Goal: Information Seeking & Learning: Learn about a topic

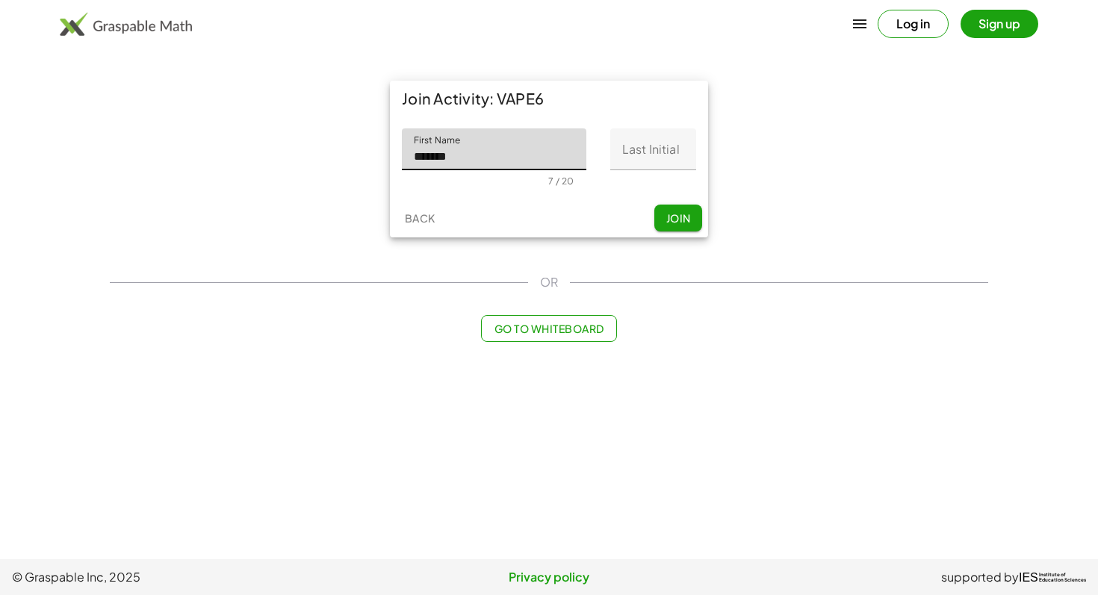
type input "******"
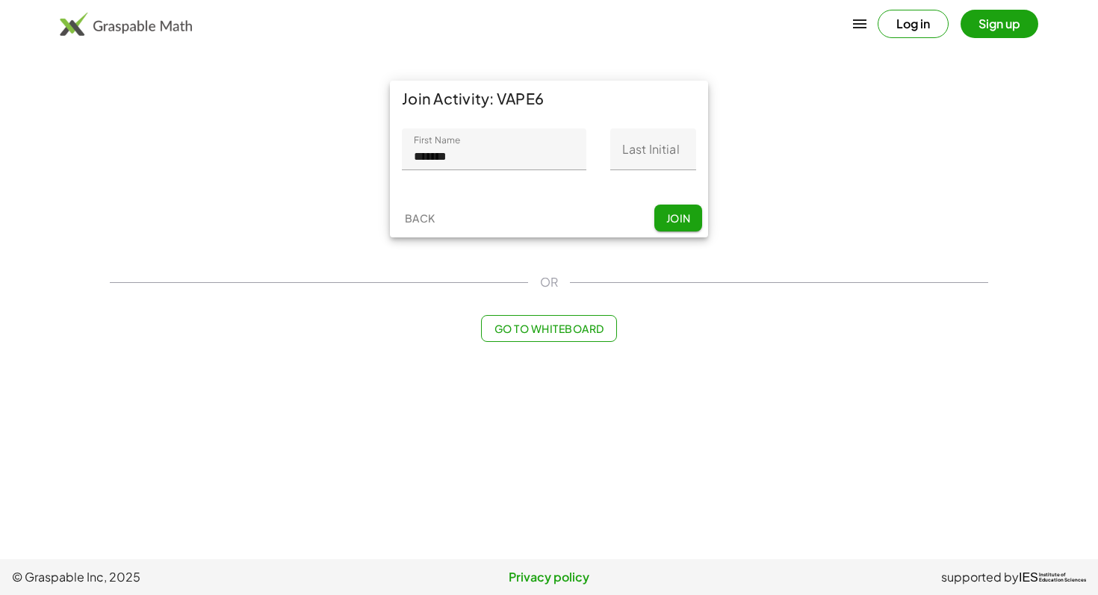
click at [699, 154] on div "First Name First Name ****** 7 / 20 Last Initial Last Initial 0 / 1" at bounding box center [549, 157] width 318 height 82
click at [673, 151] on input "Last Initial" at bounding box center [653, 149] width 86 height 42
type input "*"
click at [667, 214] on span "Join" at bounding box center [677, 217] width 25 height 13
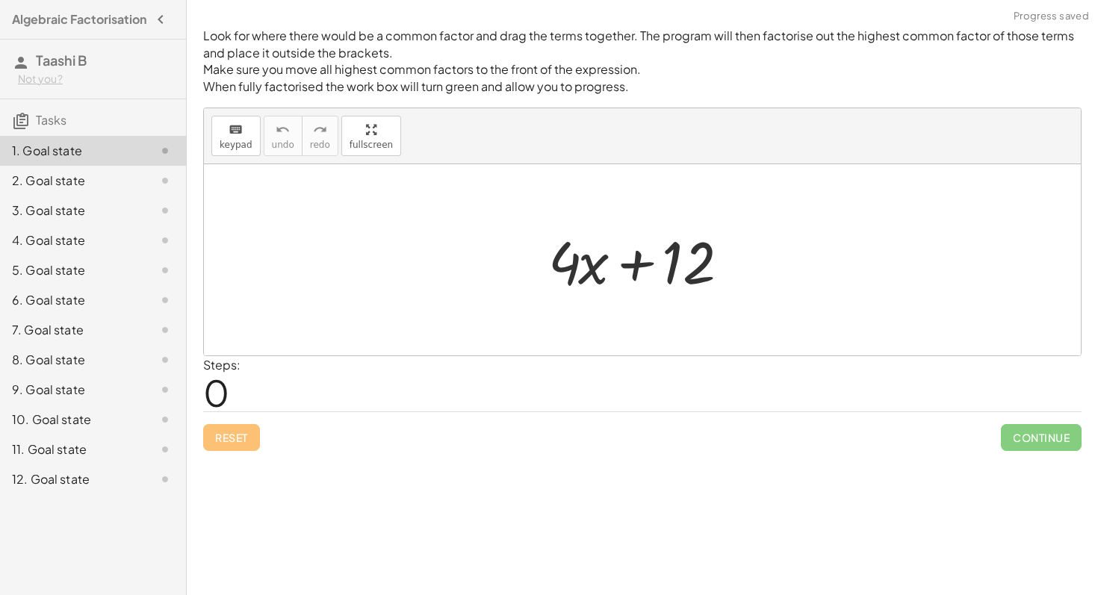
click at [699, 279] on div at bounding box center [648, 260] width 214 height 77
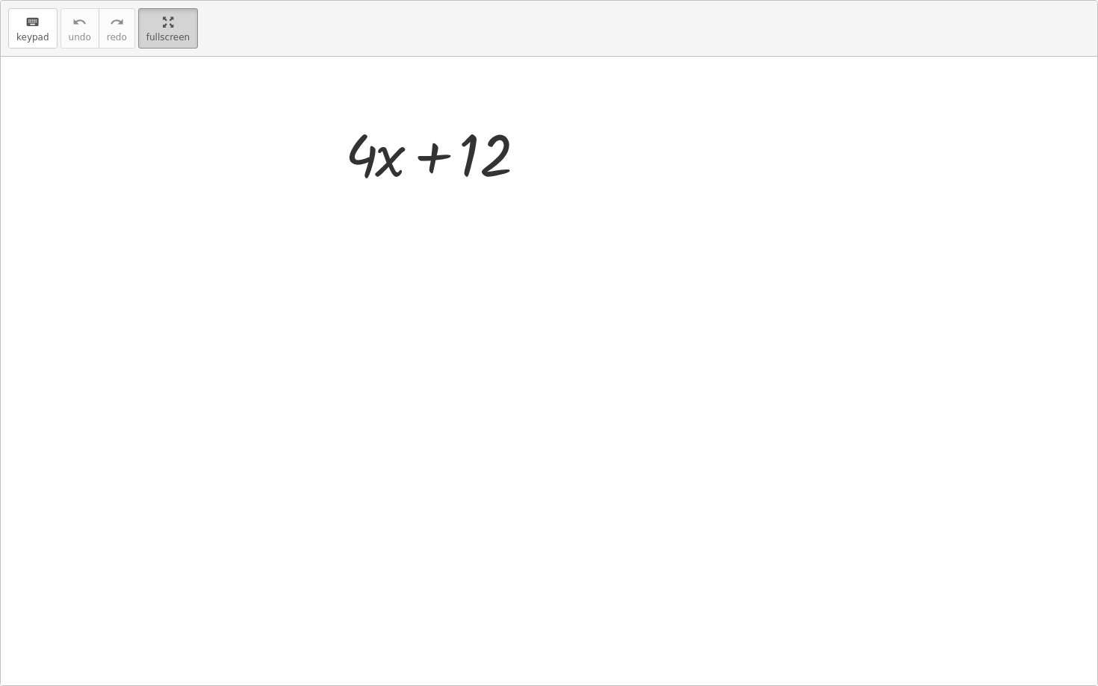
click at [382, 235] on div "keyboard keypad undo undo redo redo fullscreen + · 4 · x + 12 ×" at bounding box center [549, 343] width 1096 height 685
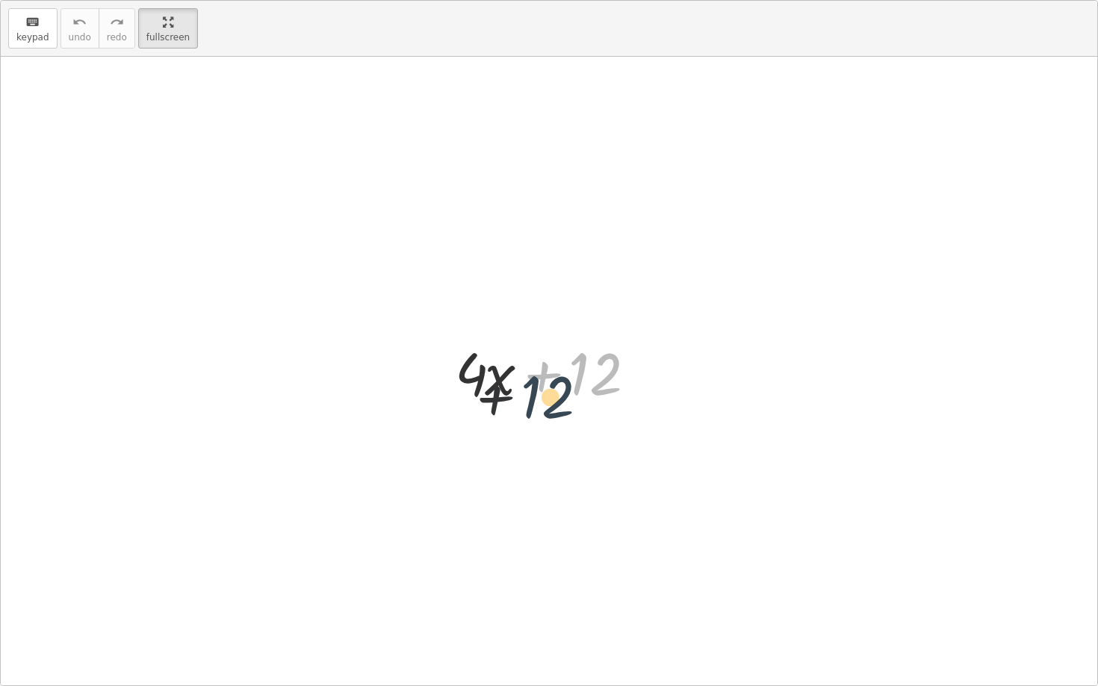
drag, startPoint x: 613, startPoint y: 375, endPoint x: 512, endPoint y: 388, distance: 101.7
click at [515, 389] on div at bounding box center [554, 371] width 214 height 77
drag, startPoint x: 512, startPoint y: 388, endPoint x: 604, endPoint y: 378, distance: 92.4
click at [604, 379] on div at bounding box center [554, 371] width 214 height 77
drag, startPoint x: 603, startPoint y: 378, endPoint x: 518, endPoint y: 379, distance: 85.1
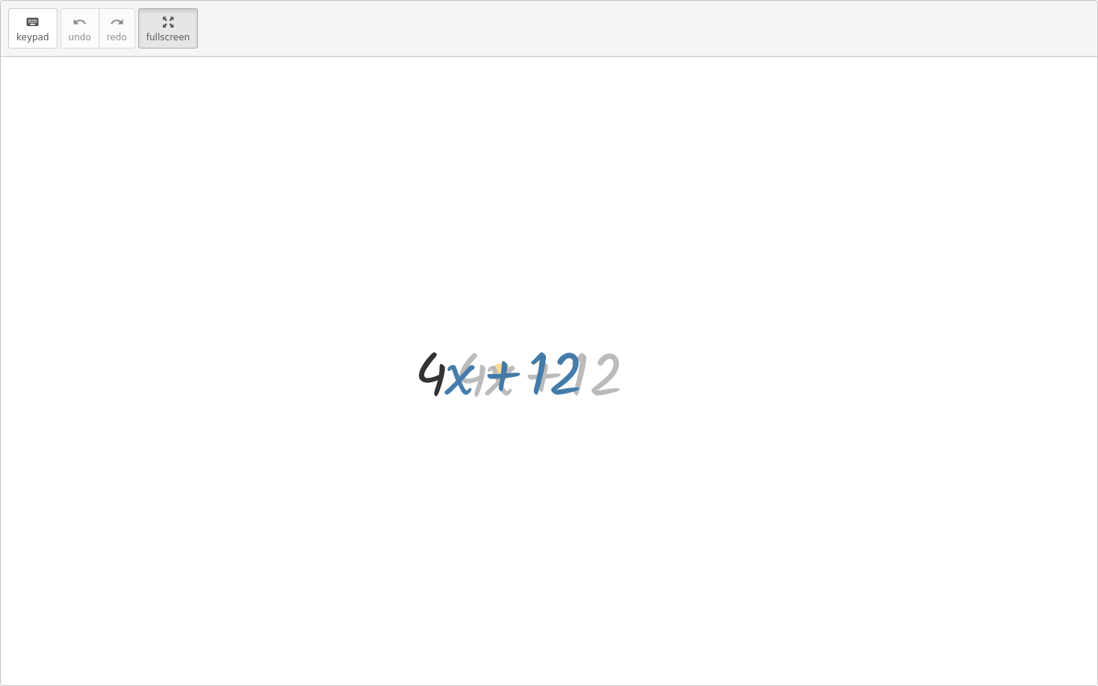
click at [518, 377] on div at bounding box center [554, 371] width 214 height 77
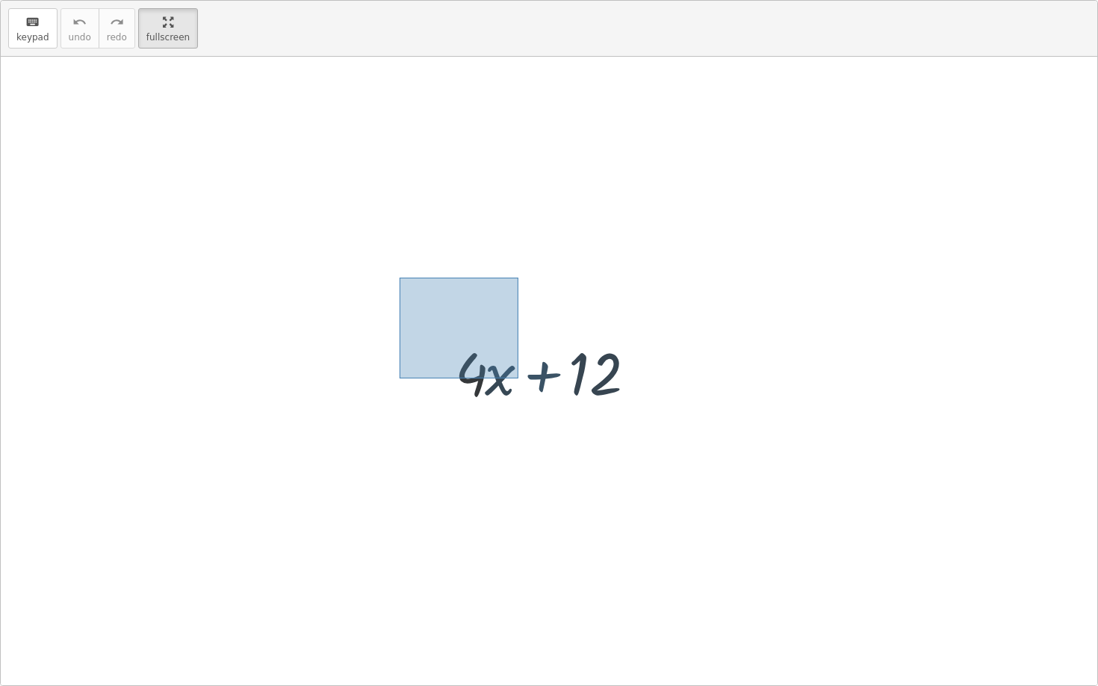
drag, startPoint x: 518, startPoint y: 379, endPoint x: 411, endPoint y: 267, distance: 155.3
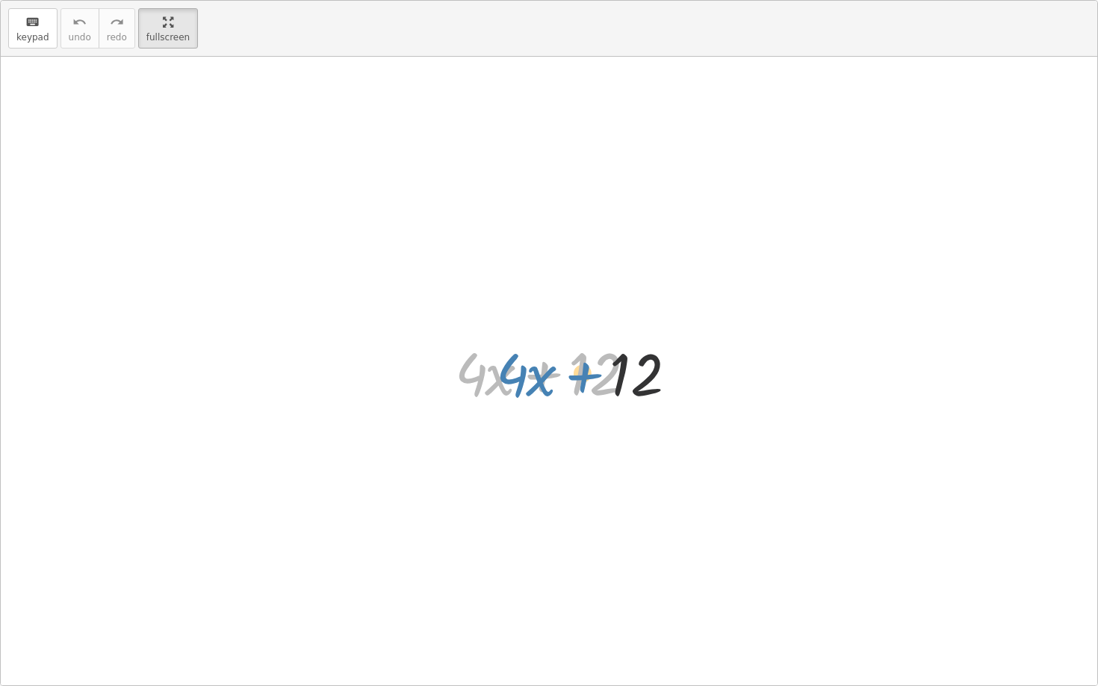
drag, startPoint x: 528, startPoint y: 363, endPoint x: 609, endPoint y: 372, distance: 81.1
click at [609, 368] on div at bounding box center [554, 371] width 214 height 77
drag, startPoint x: 607, startPoint y: 373, endPoint x: 613, endPoint y: 230, distance: 142.7
click at [613, 230] on div "+ · 4 · x + 12 + · 4 · x + 12" at bounding box center [549, 371] width 1096 height 629
drag, startPoint x: 488, startPoint y: 379, endPoint x: 577, endPoint y: 377, distance: 89.6
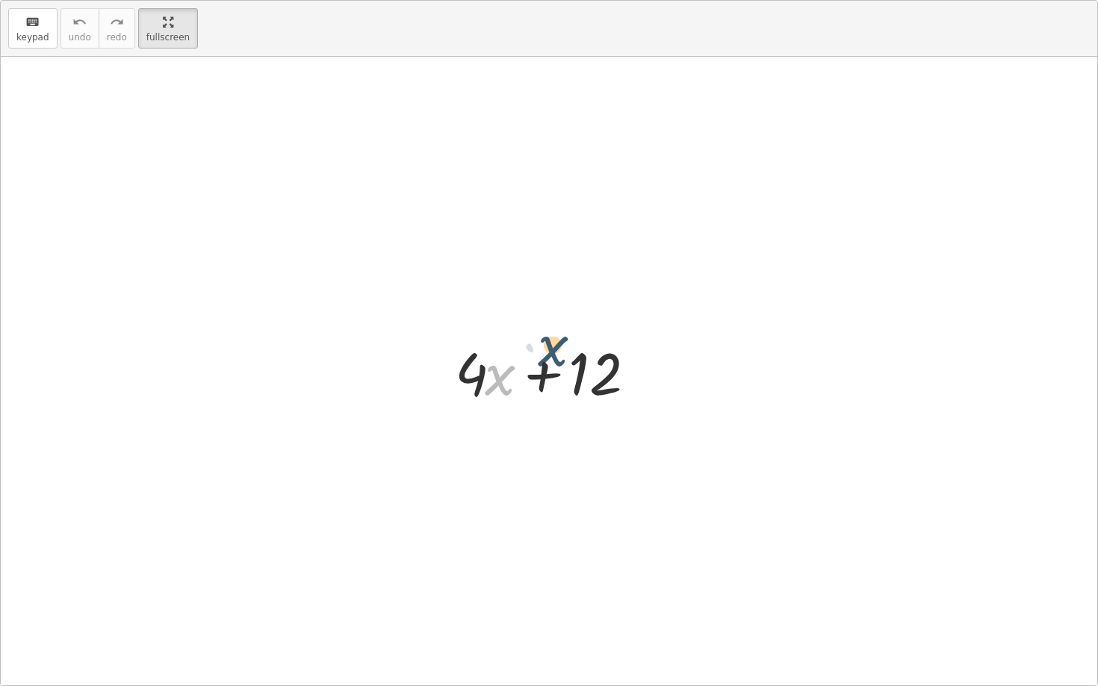
click at [577, 377] on div at bounding box center [554, 371] width 214 height 77
drag, startPoint x: 459, startPoint y: 369, endPoint x: 580, endPoint y: 368, distance: 121.0
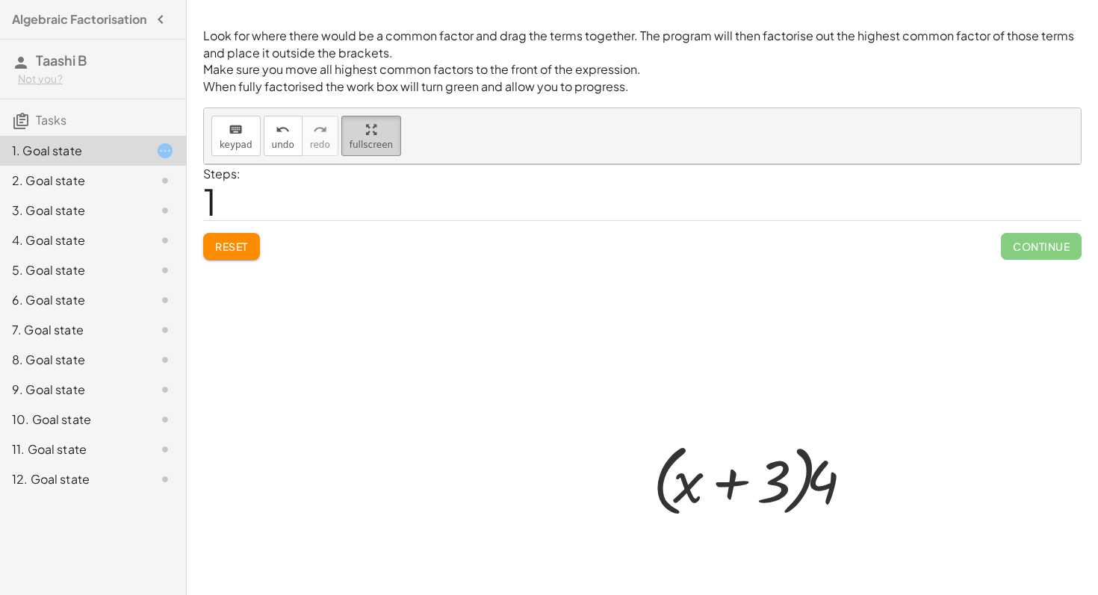
click at [157, 0] on html "Algebraic Factorisation Taashi B Not you? Tasks 1. Goal state 2. Goal state 3. …" at bounding box center [549, 297] width 1098 height 595
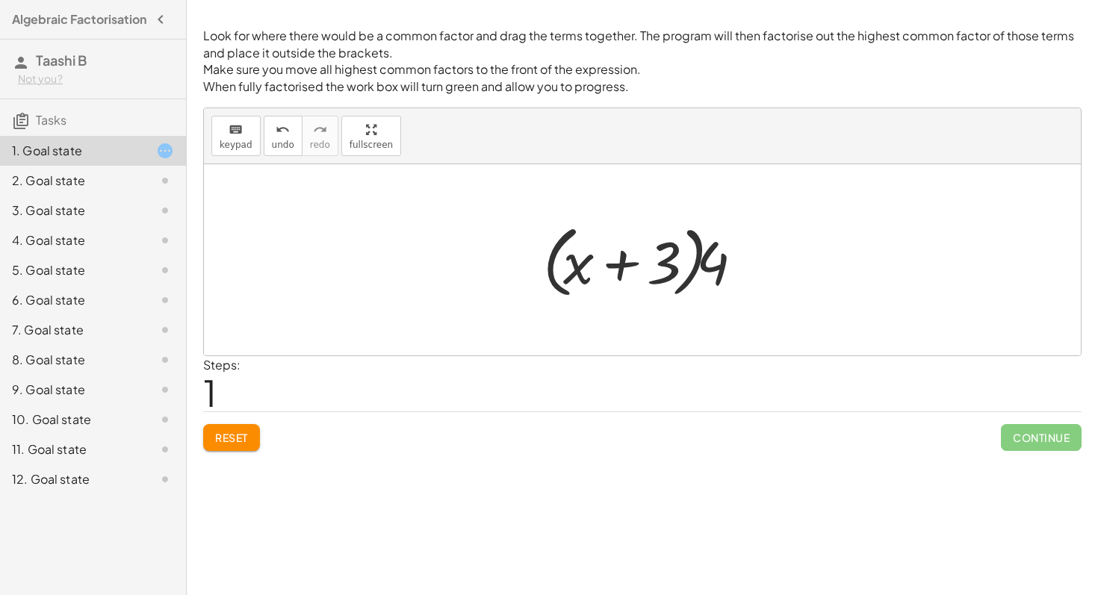
click at [759, 263] on div at bounding box center [642, 259] width 877 height 191
click at [683, 263] on div at bounding box center [648, 260] width 214 height 86
click at [455, 217] on div at bounding box center [642, 259] width 877 height 191
click at [293, 355] on div at bounding box center [642, 259] width 877 height 191
click at [284, 382] on div "Steps: 1" at bounding box center [642, 383] width 878 height 55
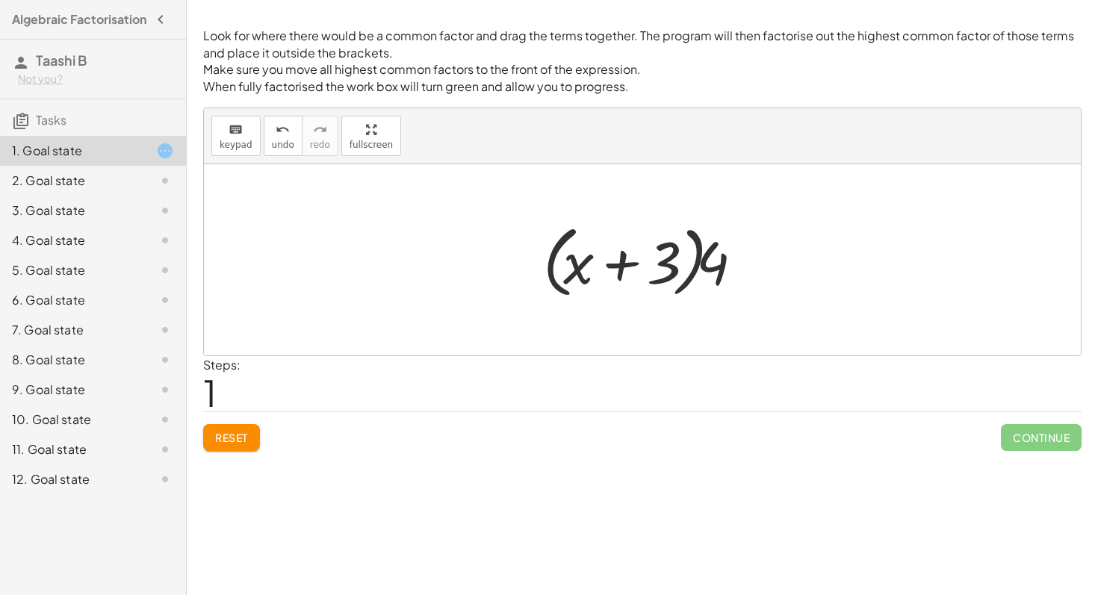
click at [769, 264] on div at bounding box center [642, 259] width 877 height 191
click at [747, 273] on div at bounding box center [648, 260] width 214 height 86
drag, startPoint x: 747, startPoint y: 273, endPoint x: 718, endPoint y: 273, distance: 28.4
click at [718, 273] on div at bounding box center [648, 260] width 214 height 86
click at [615, 237] on div at bounding box center [648, 260] width 214 height 77
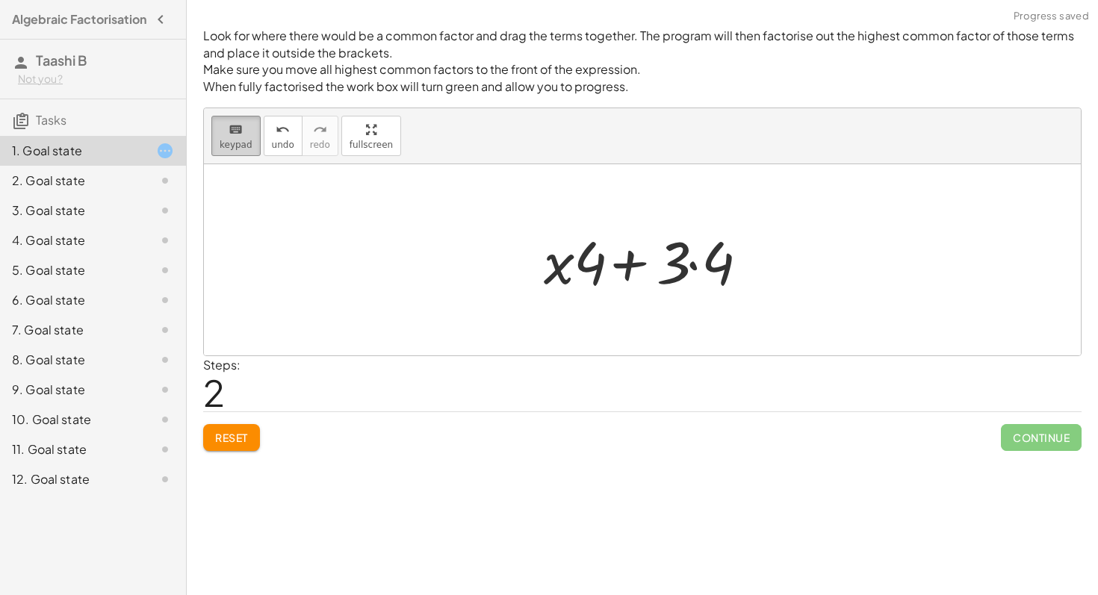
click at [242, 125] on div "keyboard" at bounding box center [236, 129] width 33 height 18
click at [622, 270] on div at bounding box center [648, 260] width 214 height 77
drag, startPoint x: 622, startPoint y: 263, endPoint x: 668, endPoint y: 263, distance: 45.5
click at [635, 261] on div "+ x + 3 · · 4 · · 4" at bounding box center [635, 261] width 0 height 0
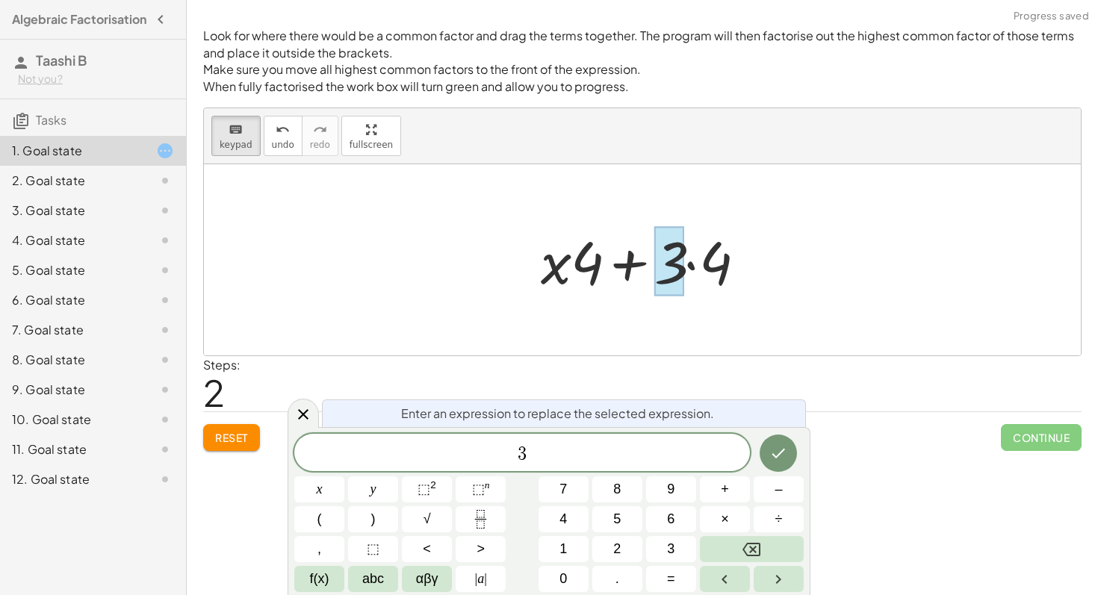
drag, startPoint x: 668, startPoint y: 263, endPoint x: 680, endPoint y: 264, distance: 12.7
click at [681, 263] on div at bounding box center [669, 261] width 30 height 69
click at [529, 474] on div "3 x y ⬚ 2 ⬚ n 7 8 9 + – ( ) √ 4 5 6 × ÷ , ⬚ < > 1 2 3 f(x) abc αβγ | a | 0 . =" at bounding box center [548, 513] width 509 height 158
click at [529, 445] on span "3 ​" at bounding box center [521, 454] width 455 height 21
click at [710, 245] on div at bounding box center [648, 260] width 214 height 77
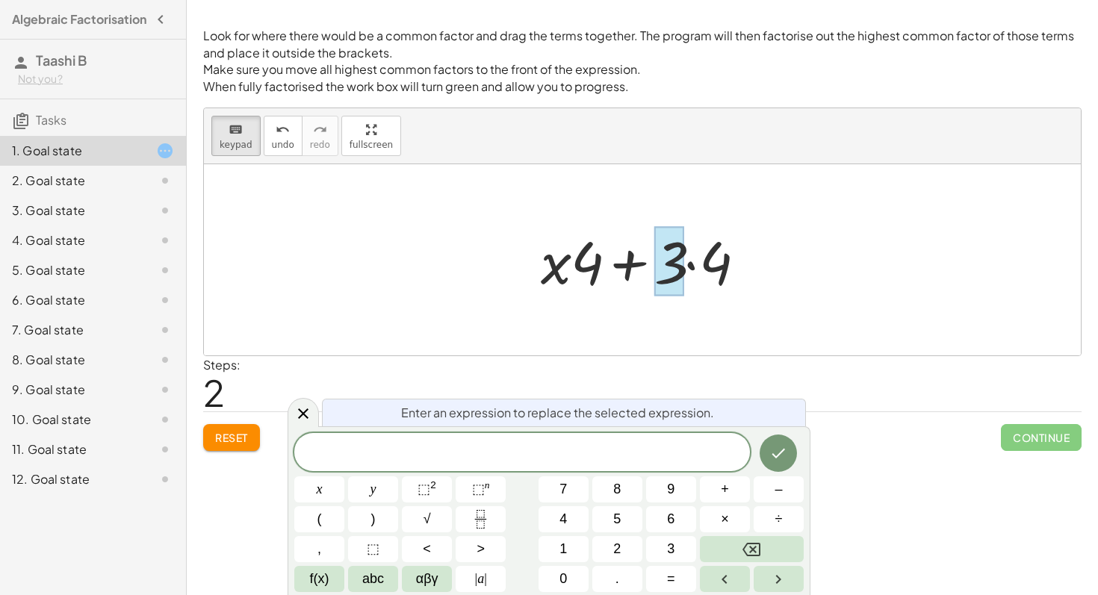
click at [939, 449] on div "Reset Continue" at bounding box center [642, 431] width 878 height 40
click at [777, 450] on icon "Done" at bounding box center [778, 453] width 18 height 18
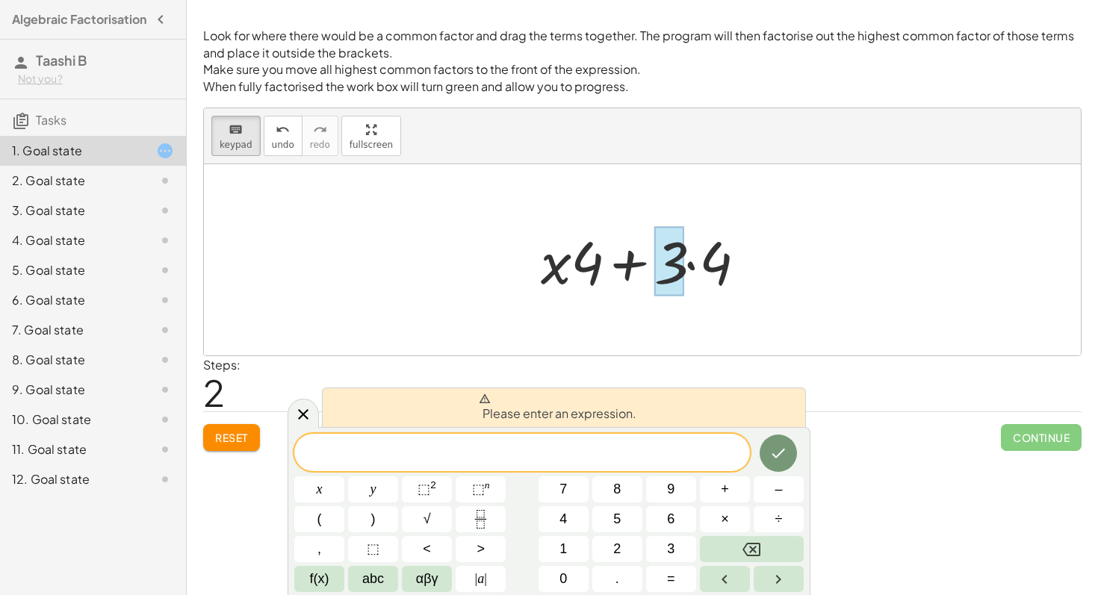
click at [830, 448] on div "Reset Continue" at bounding box center [642, 431] width 878 height 40
click at [276, 411] on div "Reset Continue" at bounding box center [642, 431] width 878 height 40
click at [290, 411] on div at bounding box center [302, 412] width 31 height 29
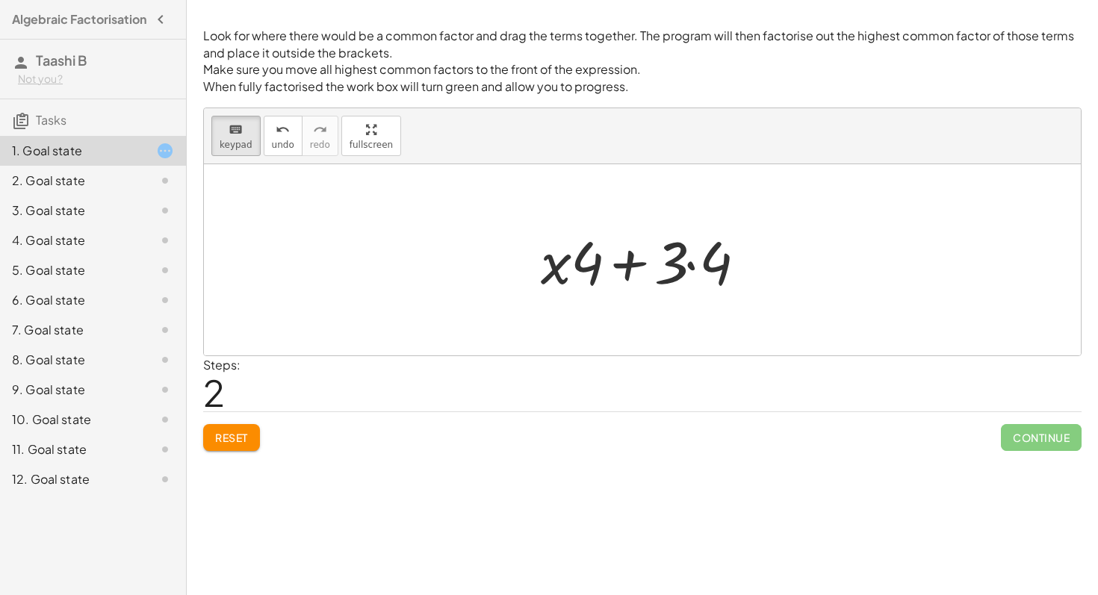
click at [616, 279] on div at bounding box center [648, 260] width 214 height 77
click at [224, 440] on span "Reset" at bounding box center [231, 437] width 33 height 13
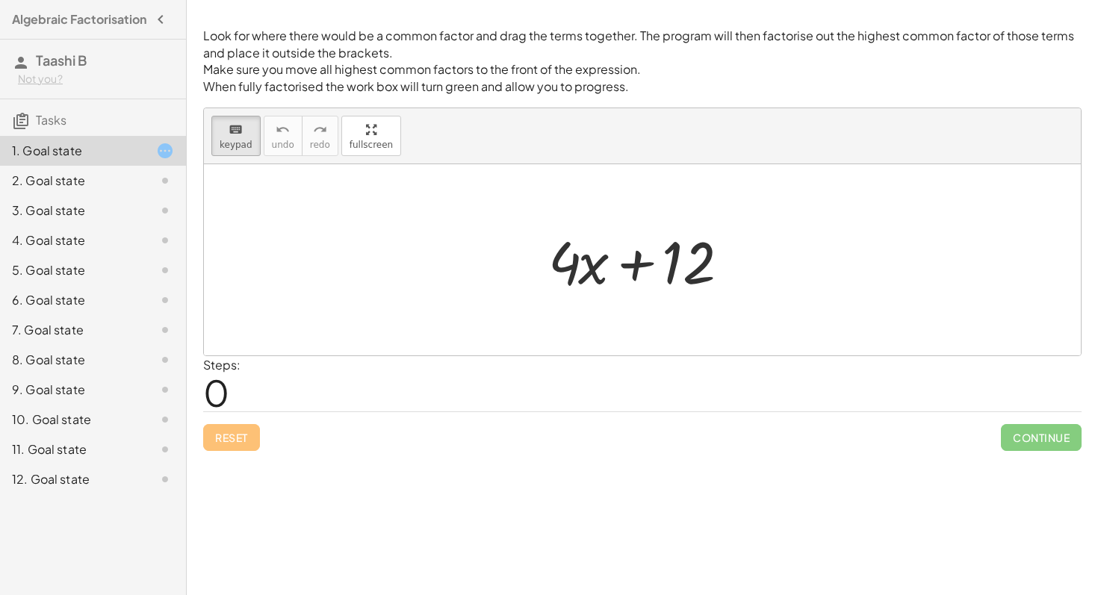
drag, startPoint x: 685, startPoint y: 279, endPoint x: 623, endPoint y: 320, distance: 74.8
drag, startPoint x: 553, startPoint y: 278, endPoint x: 692, endPoint y: 301, distance: 141.5
click at [567, 268] on div at bounding box center [563, 261] width 30 height 69
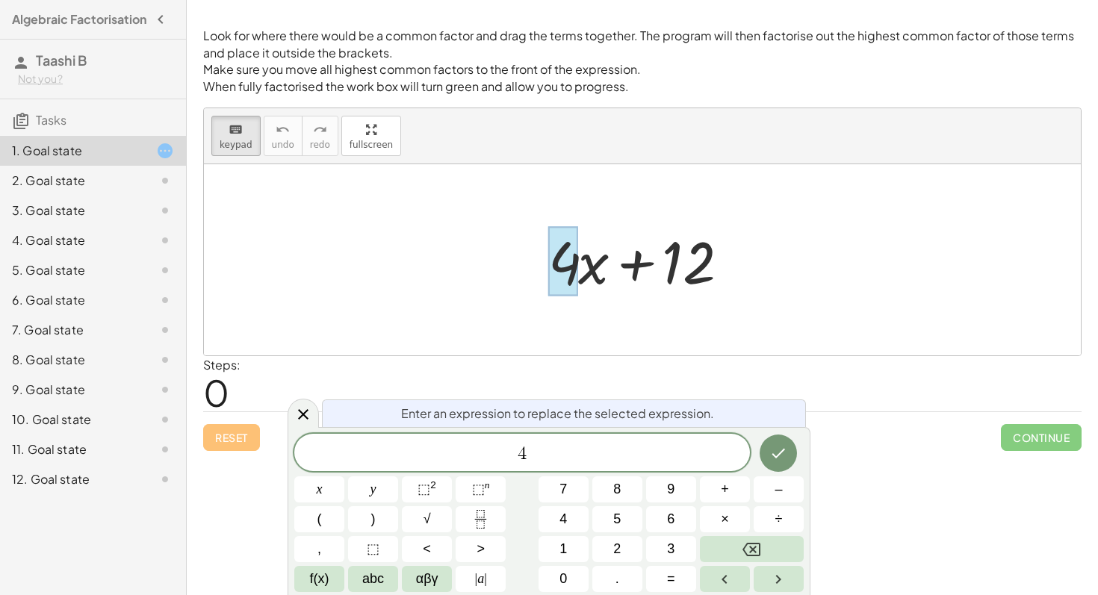
drag, startPoint x: 567, startPoint y: 268, endPoint x: 653, endPoint y: 302, distance: 93.2
click at [653, 302] on div "+ · 4 · x + 12" at bounding box center [642, 259] width 877 height 191
click at [780, 458] on icon "Done" at bounding box center [778, 453] width 18 height 18
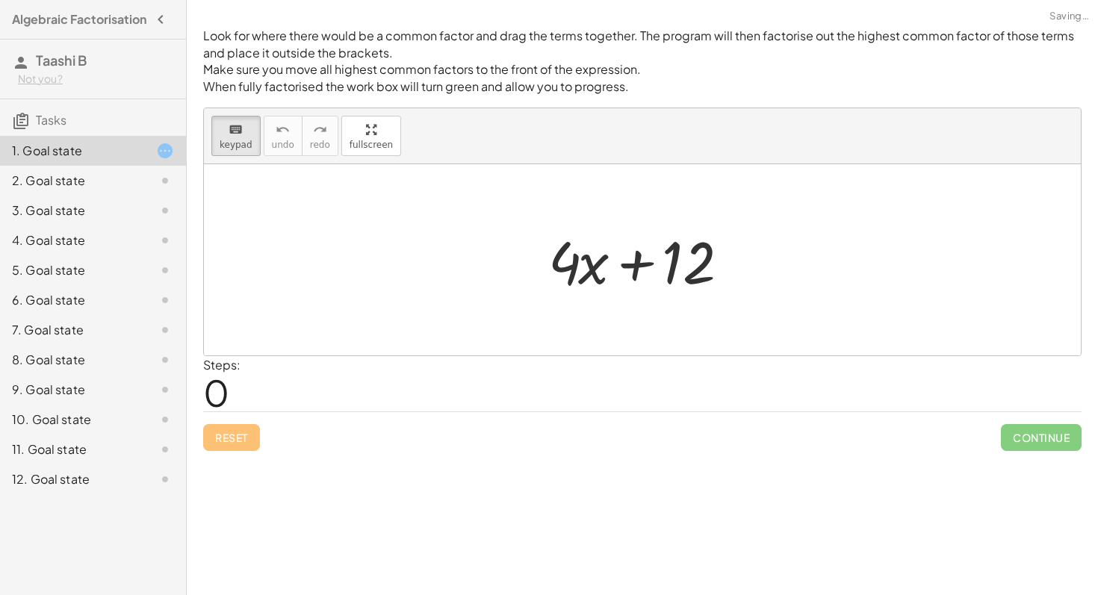
drag, startPoint x: 562, startPoint y: 280, endPoint x: 681, endPoint y: 314, distance: 123.4
click at [113, 157] on div "1. Goal state" at bounding box center [72, 151] width 120 height 18
click at [229, 449] on div "Reset Continue" at bounding box center [642, 431] width 878 height 40
click at [572, 271] on div at bounding box center [563, 261] width 30 height 69
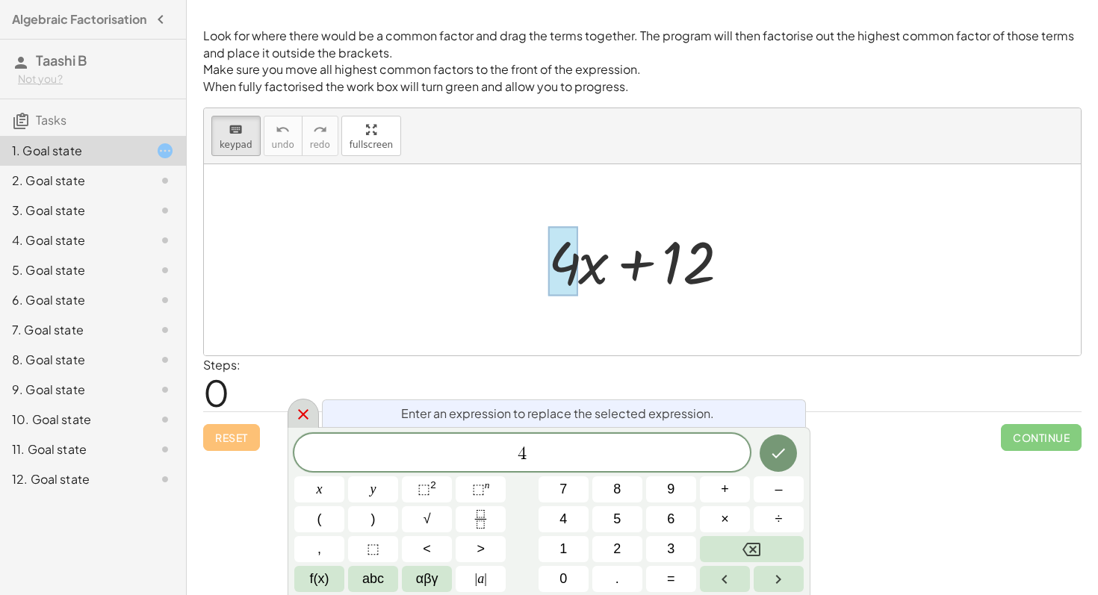
click at [302, 422] on icon at bounding box center [303, 414] width 18 height 18
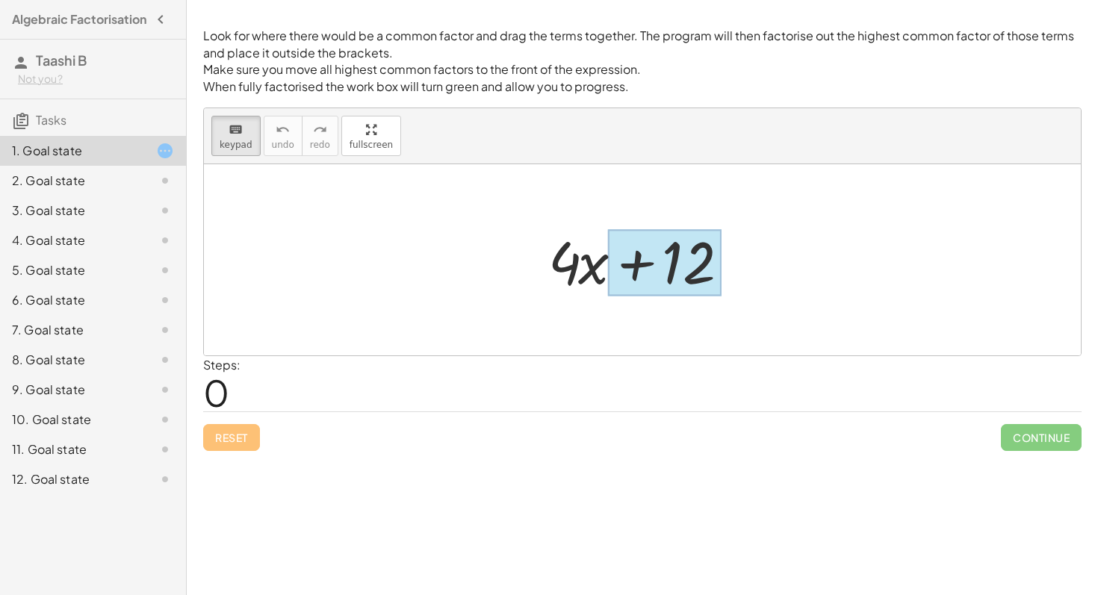
drag, startPoint x: 571, startPoint y: 258, endPoint x: 620, endPoint y: 293, distance: 59.9
click at [620, 293] on div at bounding box center [665, 263] width 114 height 66
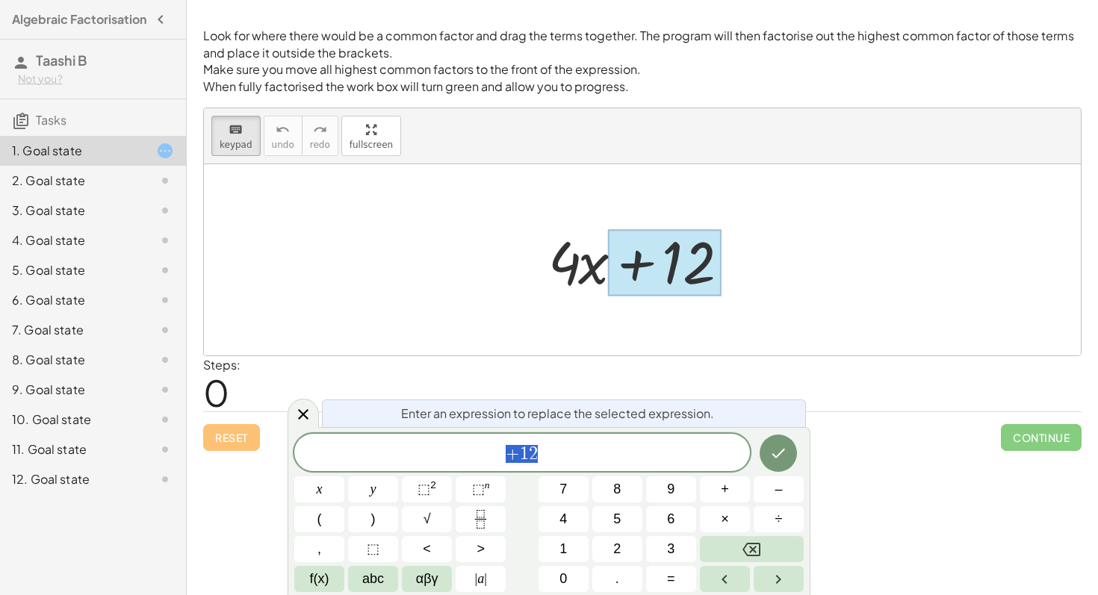
click at [568, 263] on div at bounding box center [648, 260] width 214 height 77
click at [774, 444] on icon "Done" at bounding box center [778, 453] width 18 height 18
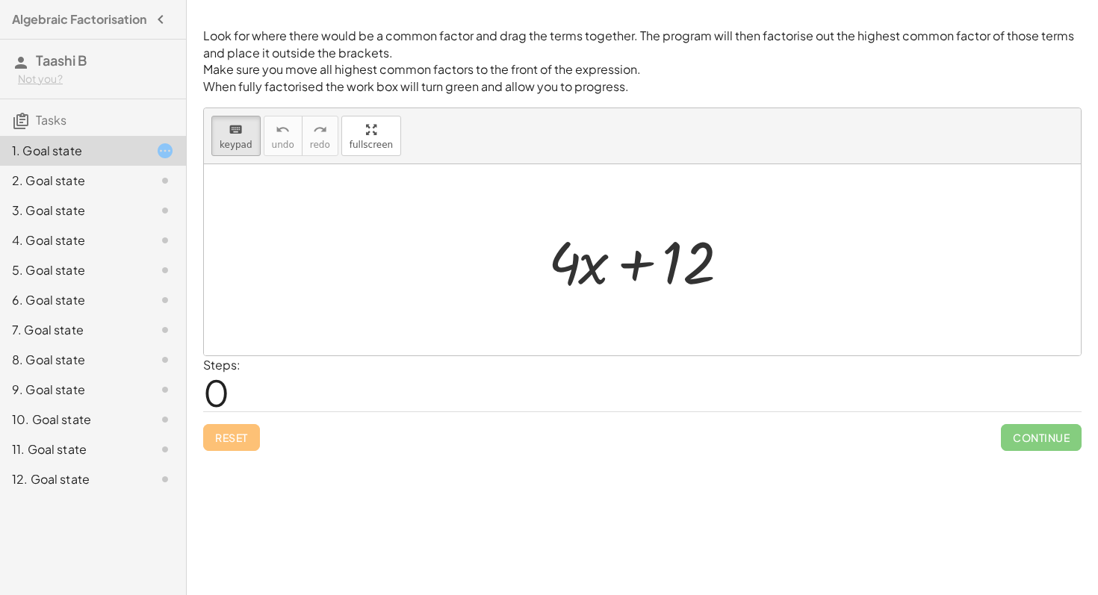
drag, startPoint x: 570, startPoint y: 266, endPoint x: 586, endPoint y: 321, distance: 57.4
click at [775, 261] on div at bounding box center [642, 259] width 877 height 191
click at [429, 210] on div at bounding box center [642, 259] width 877 height 191
drag, startPoint x: 561, startPoint y: 260, endPoint x: 568, endPoint y: 228, distance: 32.1
click at [562, 264] on div at bounding box center [648, 260] width 214 height 77
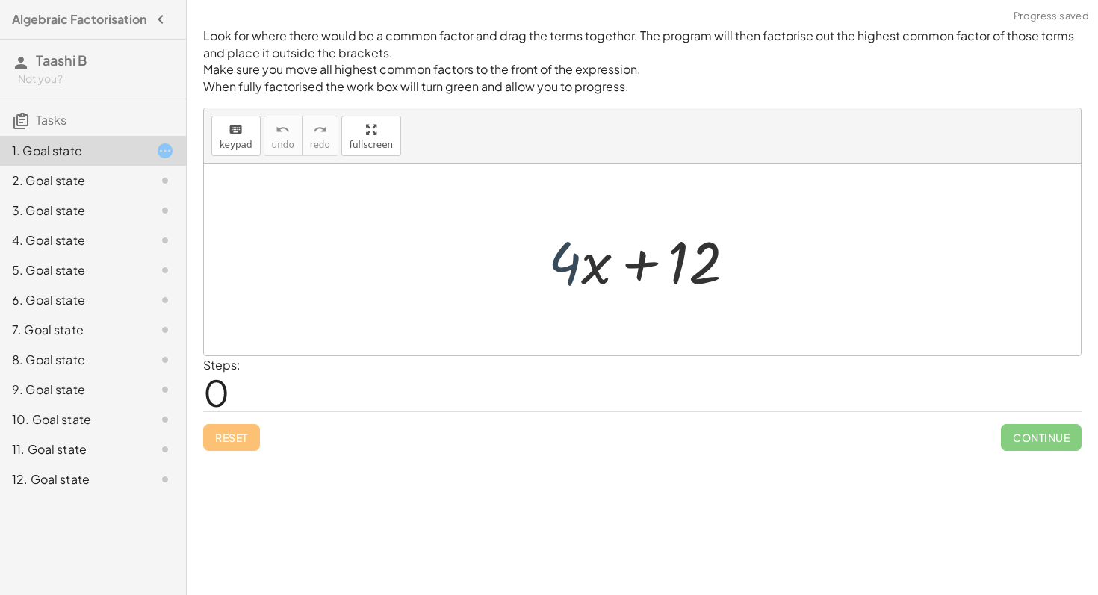
drag, startPoint x: 572, startPoint y: 262, endPoint x: 570, endPoint y: 270, distance: 8.3
click at [570, 270] on div at bounding box center [648, 260] width 214 height 77
drag, startPoint x: 565, startPoint y: 268, endPoint x: 695, endPoint y: 290, distance: 131.7
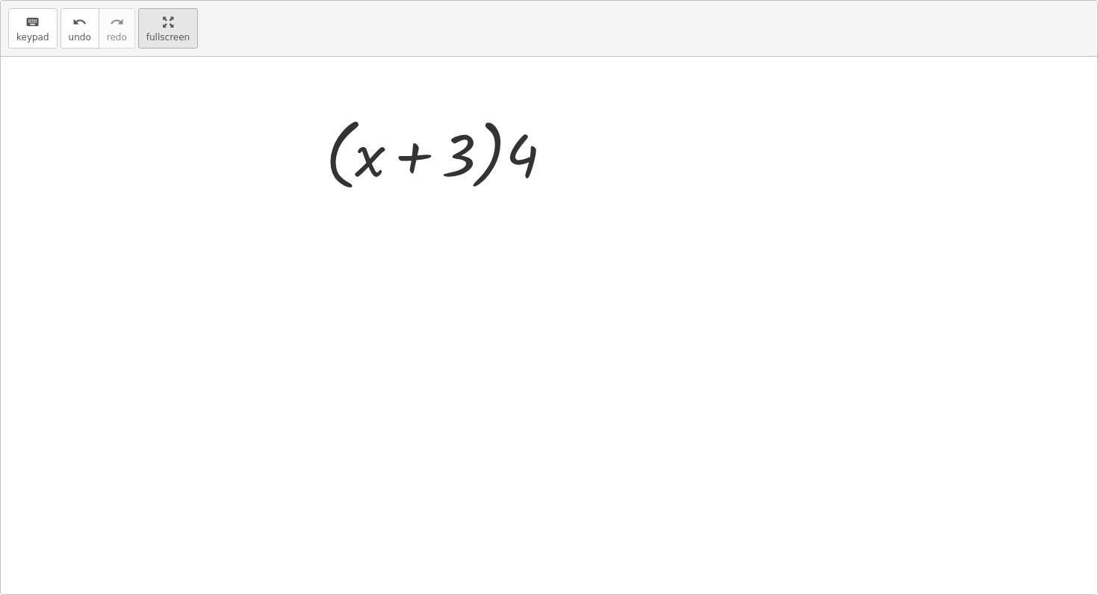
click at [360, 211] on div "keyboard keypad undo undo redo redo fullscreen + · 4 · x + 12 + · 4 · x + · 4 ·…" at bounding box center [549, 298] width 1096 height 594
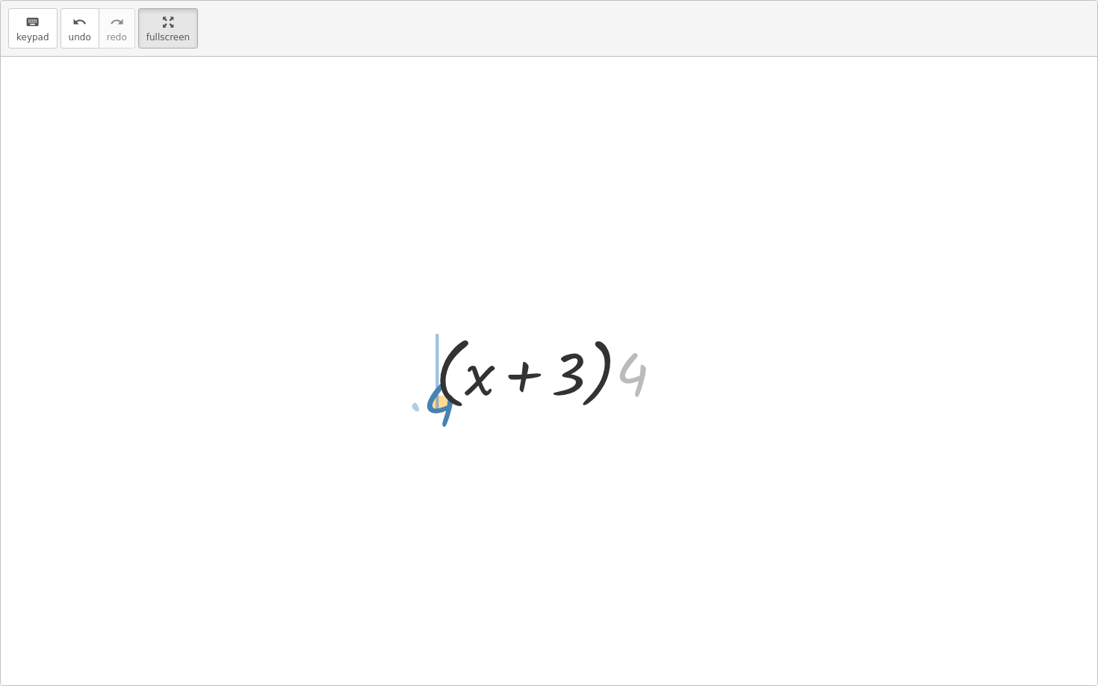
drag, startPoint x: 635, startPoint y: 373, endPoint x: 442, endPoint y: 400, distance: 194.5
click at [442, 400] on div at bounding box center [555, 372] width 254 height 86
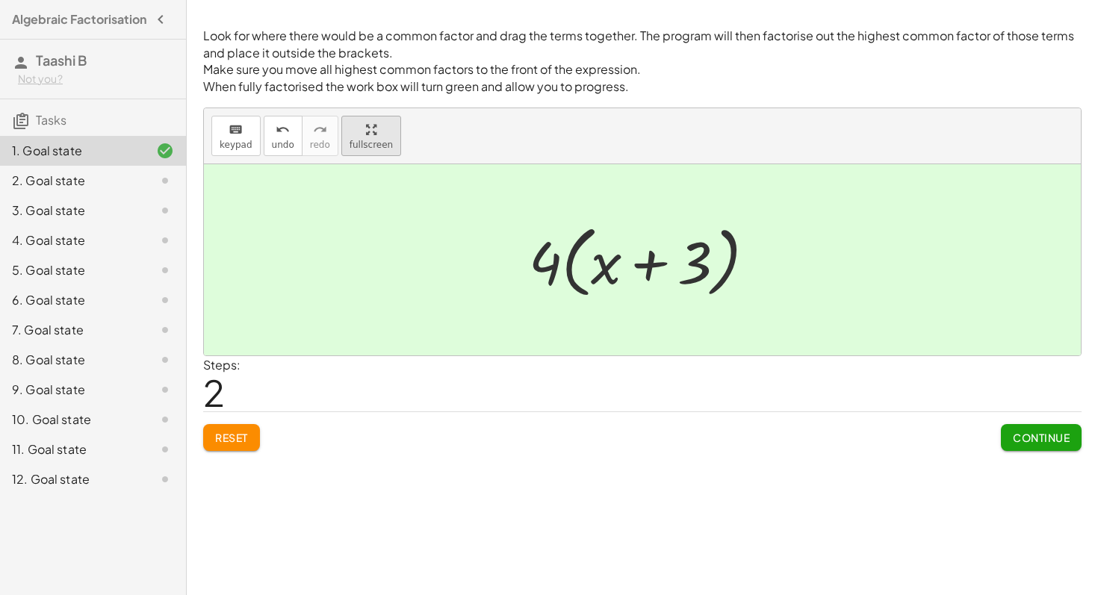
click at [172, 0] on html "Algebraic Factorisation Taashi B Not you? Tasks 1. Goal state 2. Goal state 3. …" at bounding box center [549, 297] width 1098 height 595
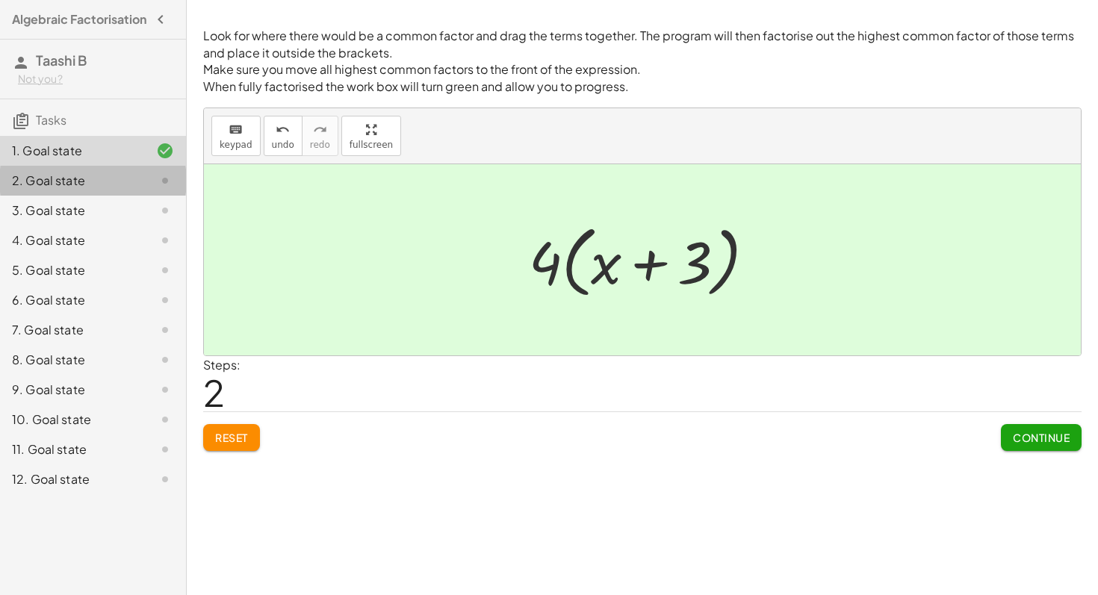
click at [116, 187] on div "2. Goal state" at bounding box center [72, 181] width 120 height 18
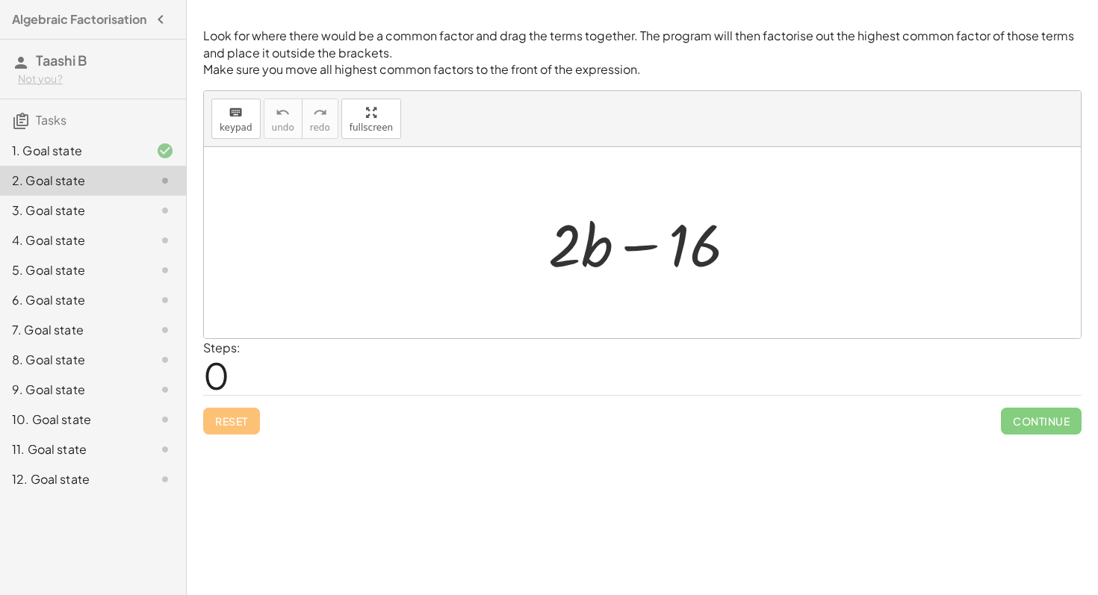
click at [680, 262] on div at bounding box center [648, 243] width 215 height 77
